Goal: Check status: Check status

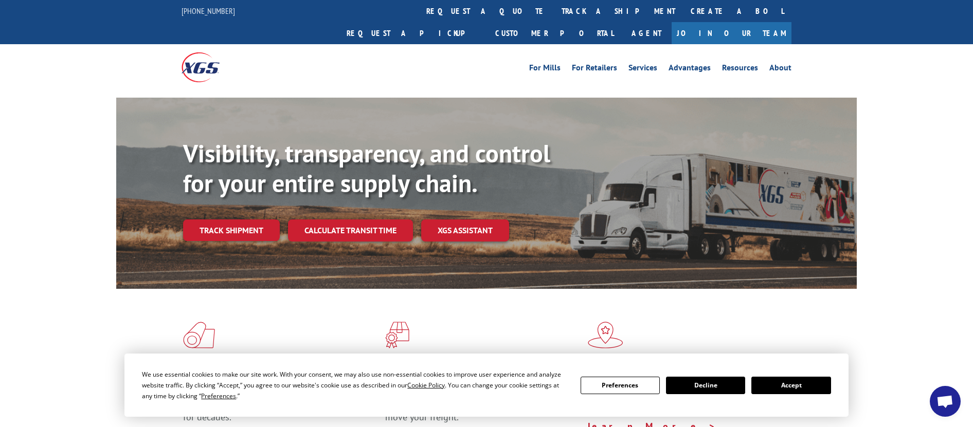
click at [793, 385] on button "Accept" at bounding box center [790, 385] width 79 height 17
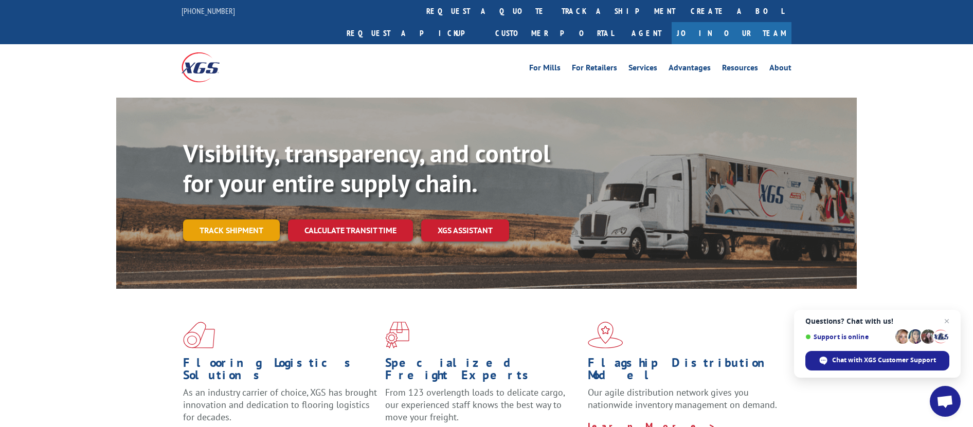
click at [226, 220] on link "Track shipment" at bounding box center [231, 231] width 97 height 22
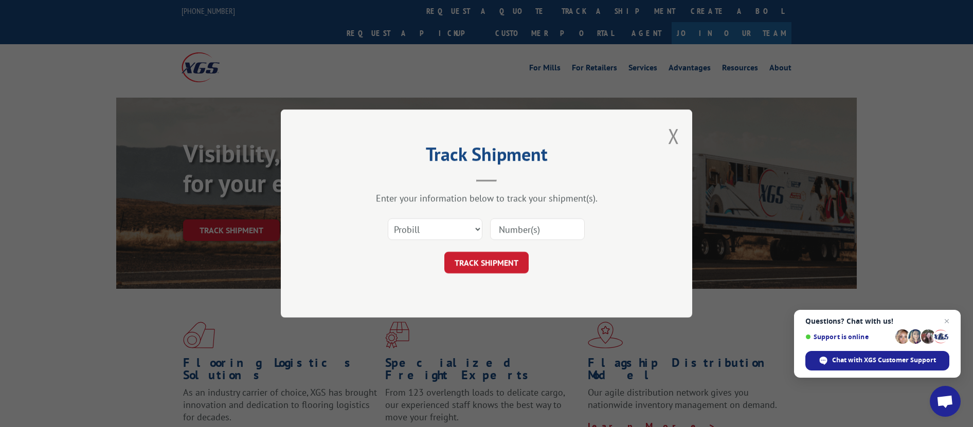
click at [525, 229] on input at bounding box center [537, 229] width 95 height 22
paste input "39476059"
type input "39476059"
click at [509, 262] on button "TRACK SHIPMENT" at bounding box center [486, 263] width 84 height 22
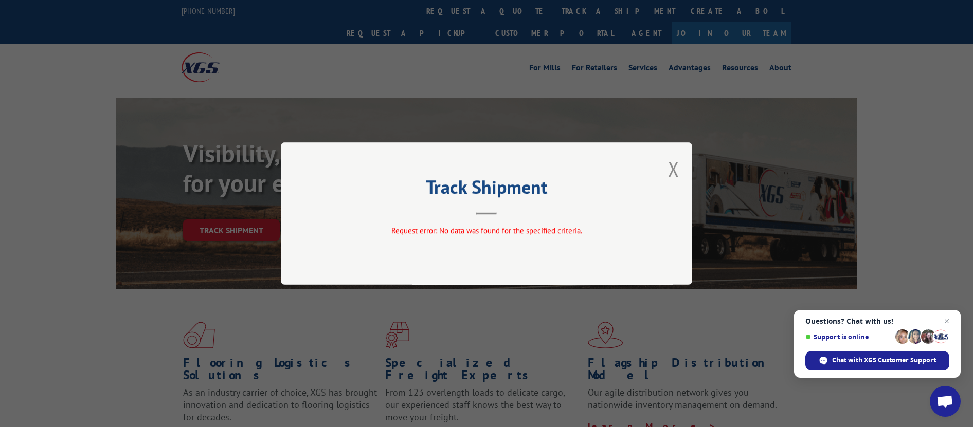
click at [680, 171] on div "Track Shipment Request error: No data was found for the specified criteria." at bounding box center [486, 213] width 411 height 142
drag, startPoint x: 675, startPoint y: 170, endPoint x: 674, endPoint y: 176, distance: 6.4
click at [675, 174] on button "Close modal" at bounding box center [673, 168] width 11 height 27
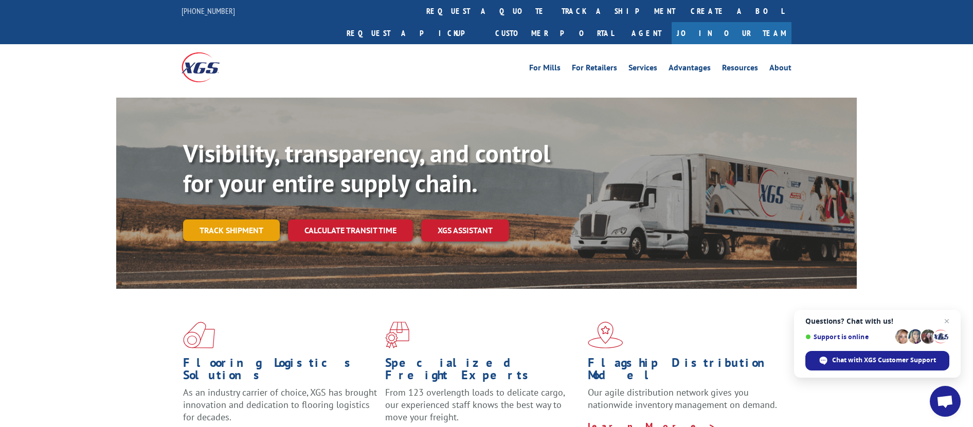
click at [234, 220] on link "Track shipment" at bounding box center [231, 231] width 97 height 22
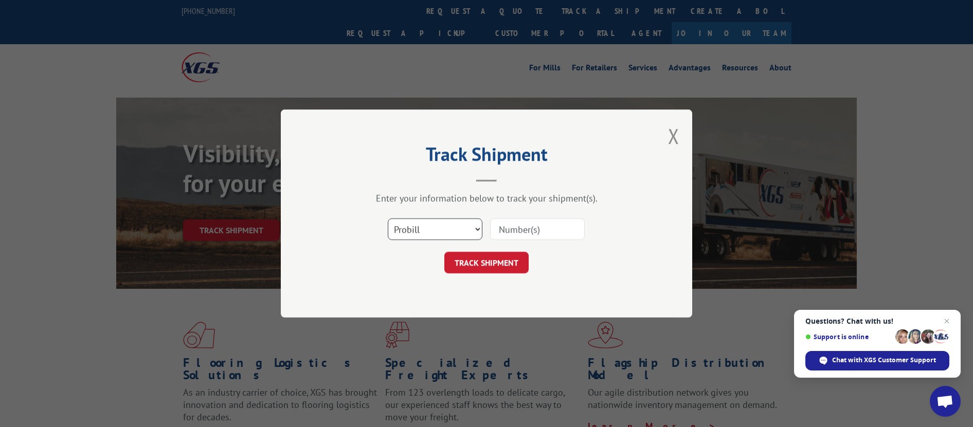
click at [431, 229] on select "Select category... Probill BOL PO" at bounding box center [435, 229] width 95 height 22
select select "po"
click at [388, 218] on select "Select category... Probill BOL PO" at bounding box center [435, 229] width 95 height 22
click at [513, 228] on input at bounding box center [537, 229] width 95 height 22
paste input "14850453"
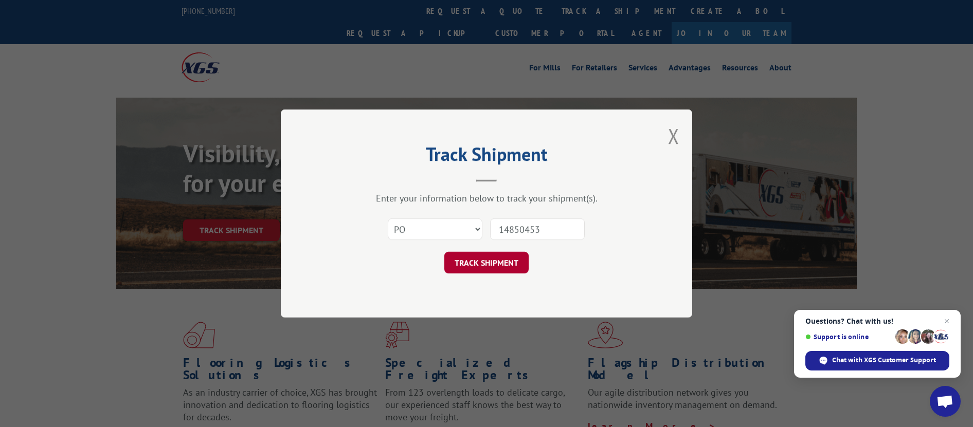
type input "14850453"
click at [513, 253] on button "TRACK SHIPMENT" at bounding box center [486, 263] width 84 height 22
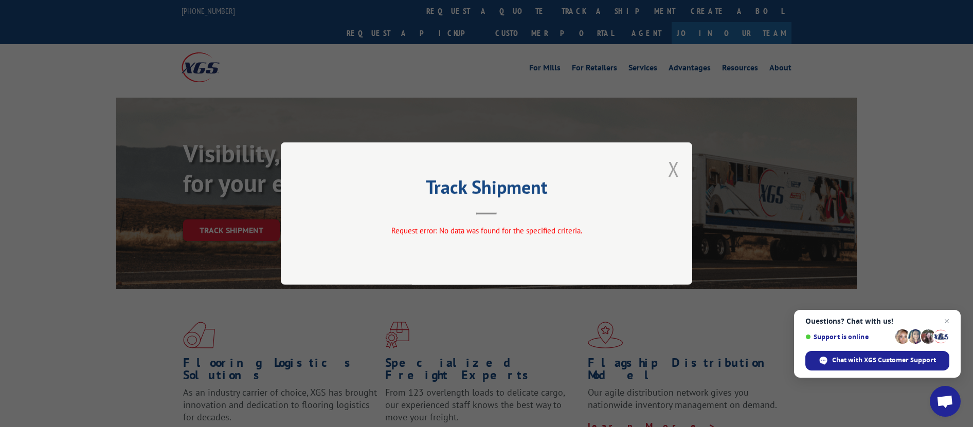
click at [672, 166] on button "Close modal" at bounding box center [673, 168] width 11 height 27
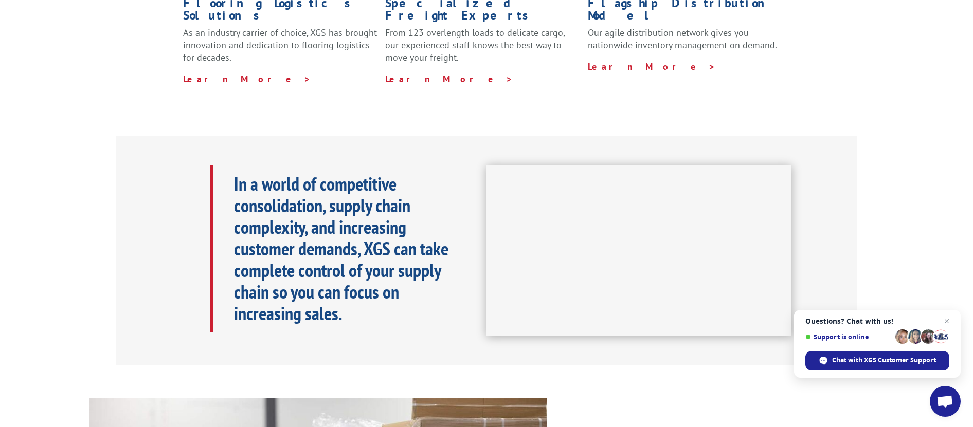
scroll to position [51, 0]
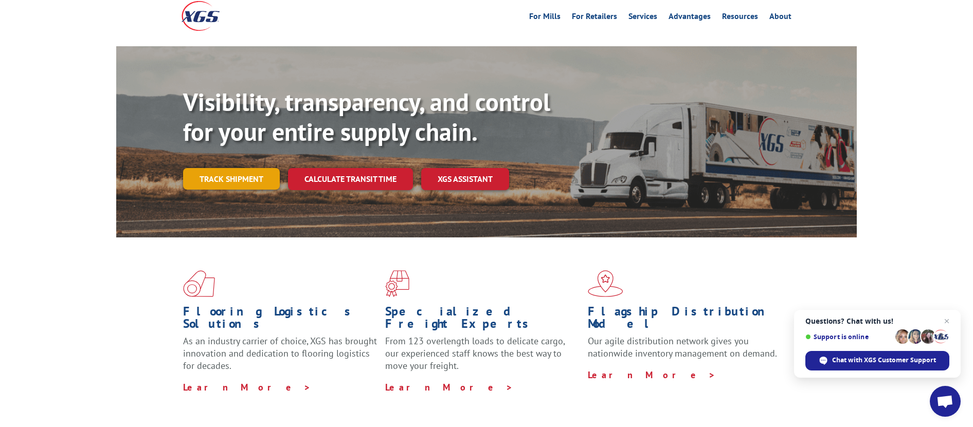
click at [223, 168] on link "Track shipment" at bounding box center [231, 179] width 97 height 22
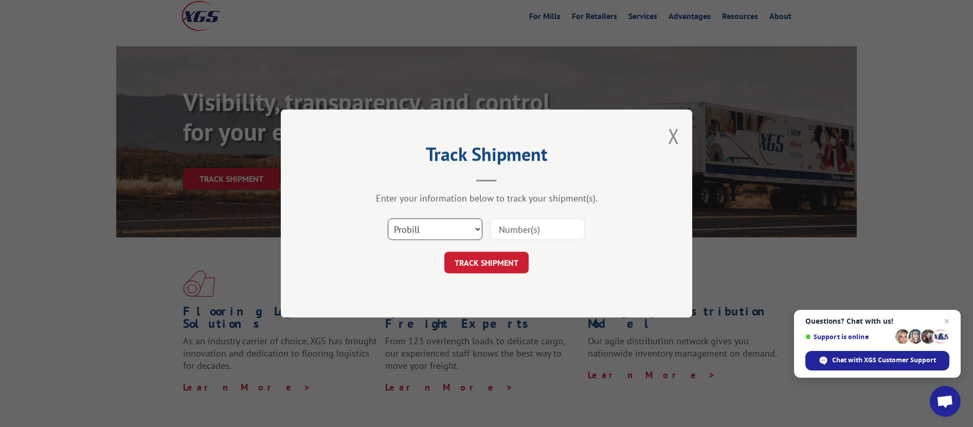
click at [452, 221] on select "Select category... Probill BOL PO" at bounding box center [435, 229] width 95 height 22
select select
click at [388, 218] on select "Select category... Probill BOL PO" at bounding box center [435, 229] width 95 height 22
click at [429, 232] on select "Select category... Probill BOL PO" at bounding box center [435, 229] width 95 height 22
click at [501, 232] on input at bounding box center [537, 229] width 95 height 22
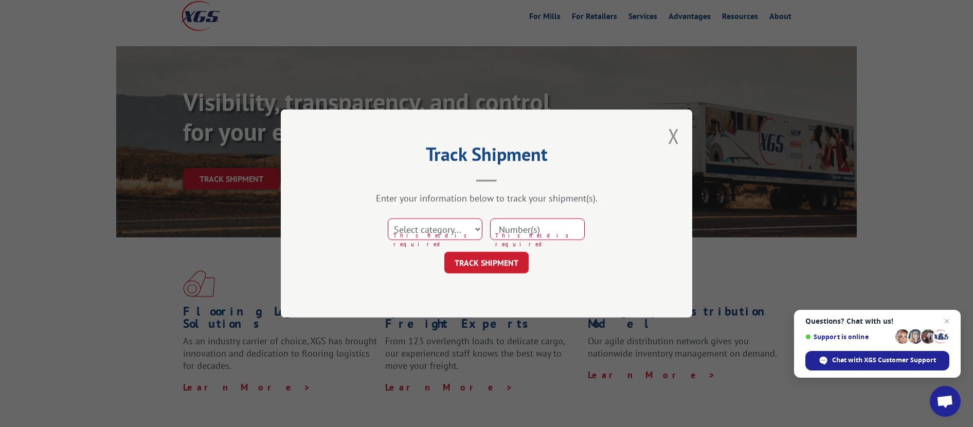
paste input "39476059"
type input "39476059"
click at [512, 264] on button "TRACK SHIPMENT" at bounding box center [486, 263] width 84 height 22
click at [499, 261] on button "TRACK SHIPMENT" at bounding box center [486, 263] width 84 height 22
click at [452, 227] on select "Select category... Probill BOL PO" at bounding box center [435, 229] width 95 height 22
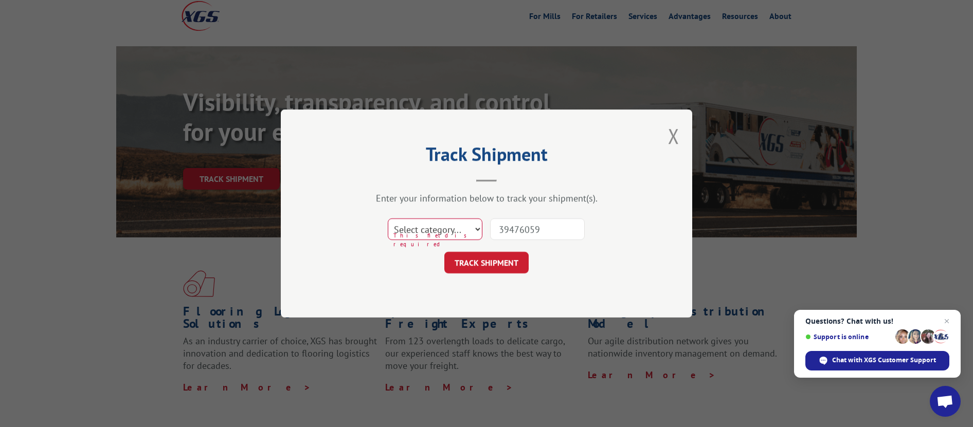
select select "bol"
click at [388, 218] on select "Select category... Probill BOL PO" at bounding box center [435, 229] width 95 height 22
click at [486, 268] on button "TRACK SHIPMENT" at bounding box center [486, 263] width 84 height 22
